Goal: Browse casually

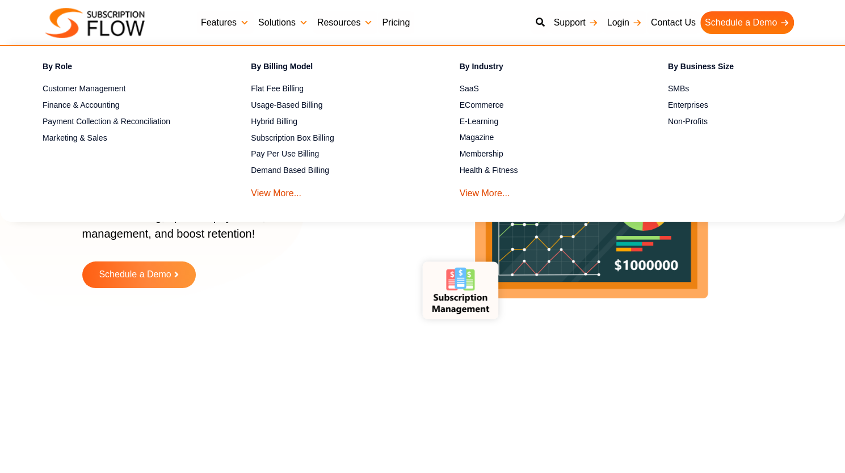
click at [132, 31] on img at bounding box center [94, 23] width 99 height 30
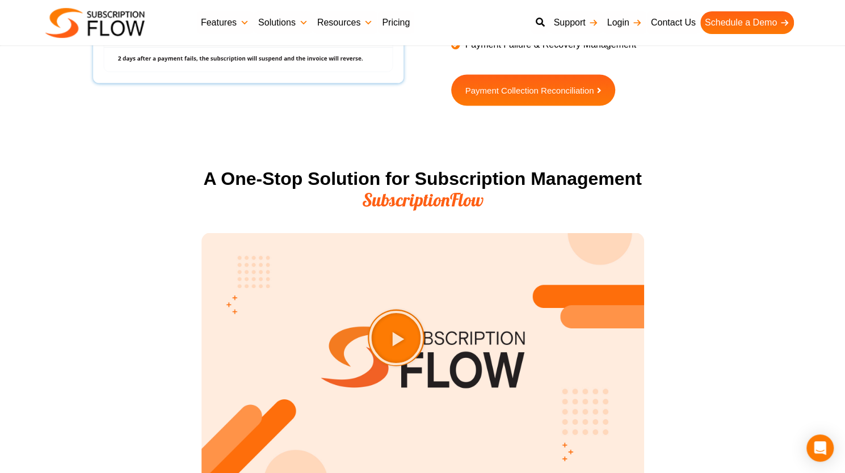
scroll to position [1362, 0]
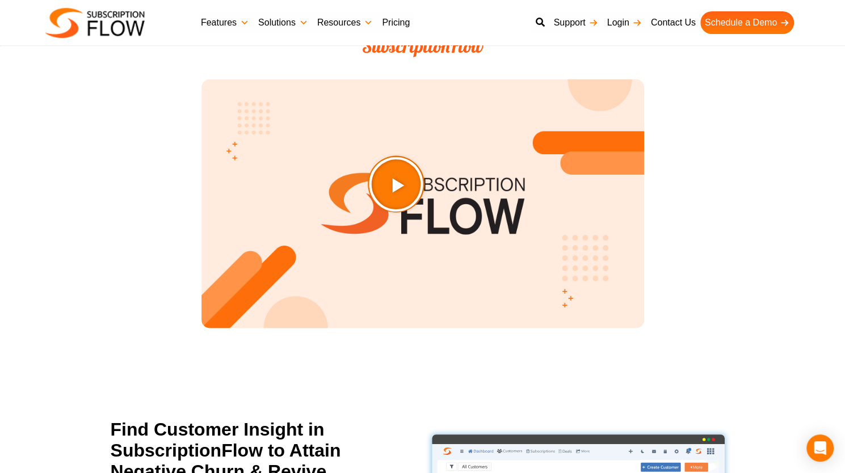
click at [434, 209] on icon "Play Video about SubscriptionFlow-Video" at bounding box center [424, 212] width 57 height 57
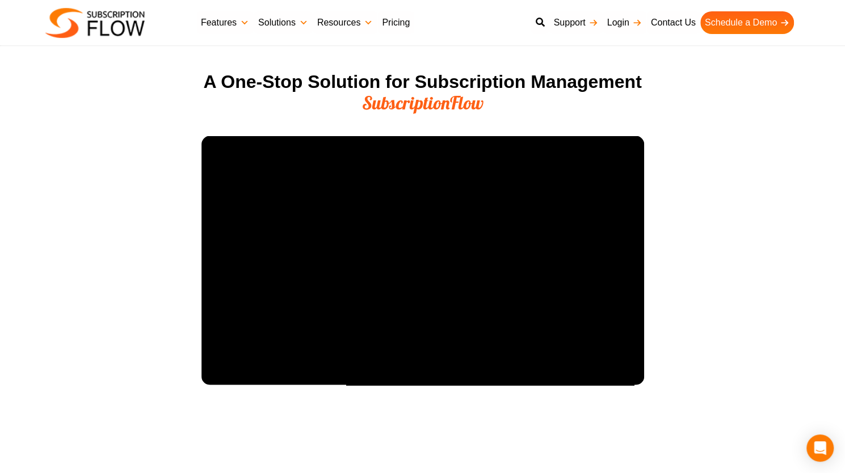
click at [770, 364] on section "A One-Stop Solution for Subscription Management SubscriptionFlow" at bounding box center [422, 243] width 845 height 354
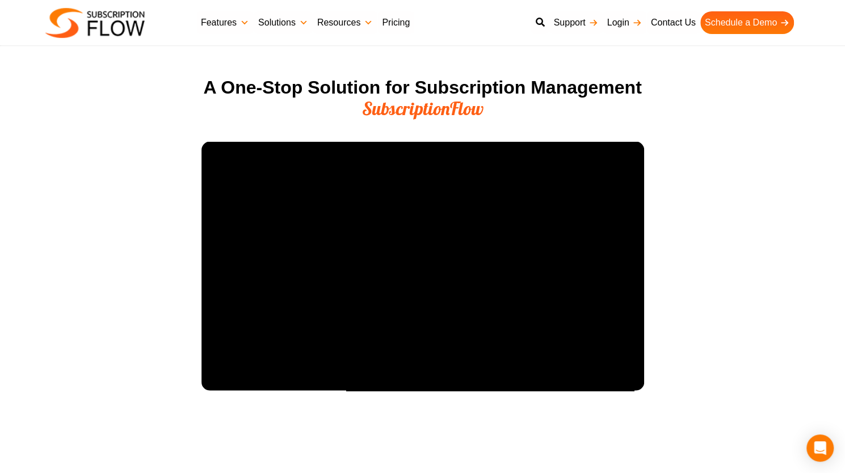
scroll to position [1248, 0]
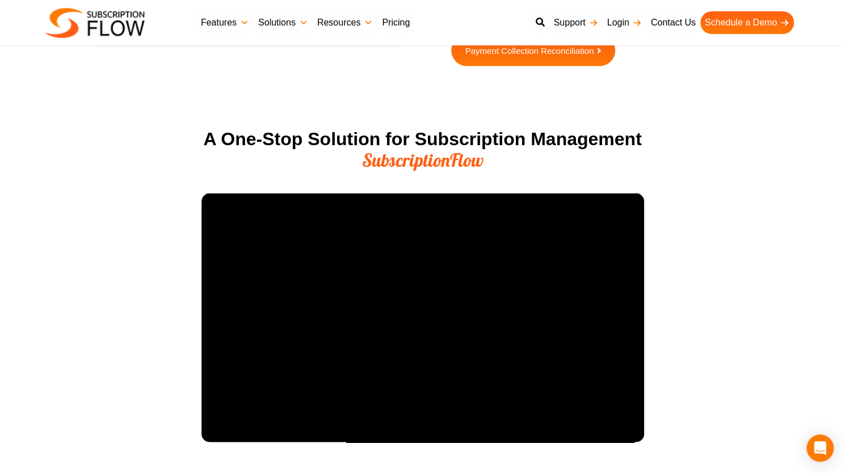
click at [178, 342] on section "A One-Stop Solution for Subscription Management SubscriptionFlow" at bounding box center [422, 300] width 845 height 354
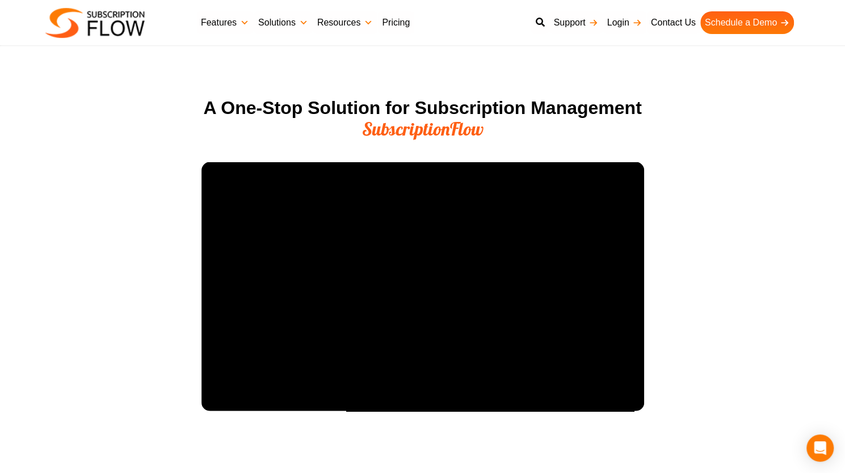
scroll to position [1305, 0]
